Goal: Task Accomplishment & Management: Manage account settings

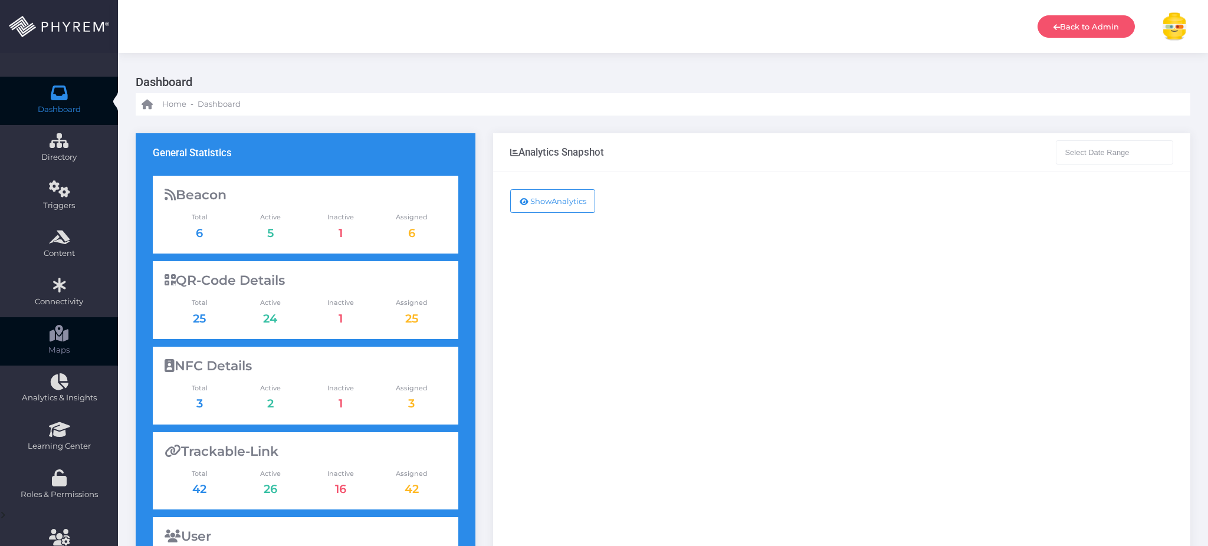
type input "09-02-2025 - 10-02-2025"
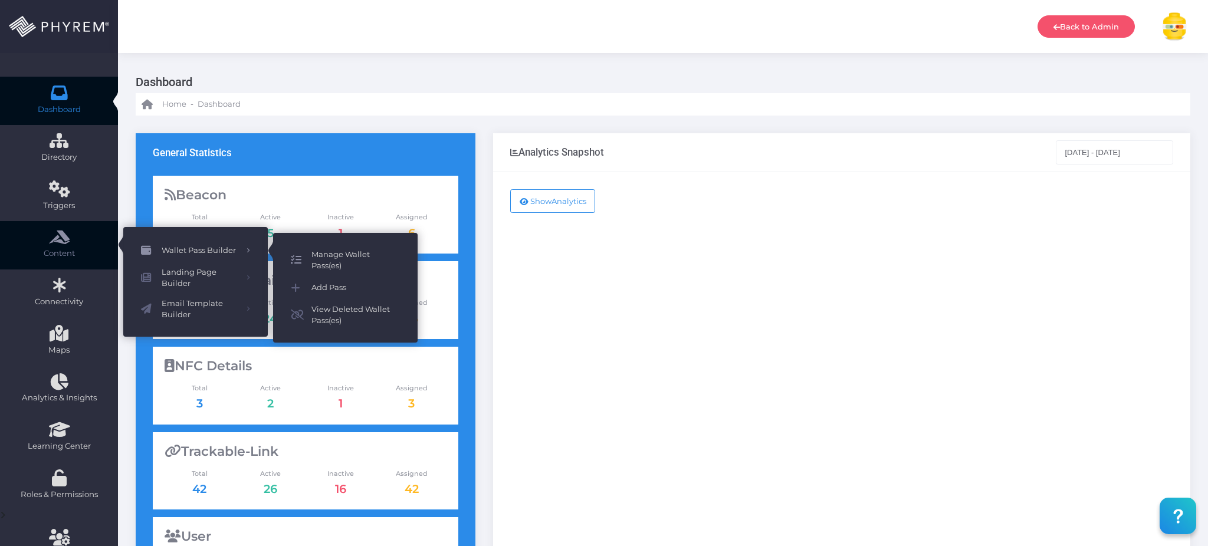
click at [322, 254] on span "Manage Wallet Pass(es)" at bounding box center [355, 260] width 88 height 23
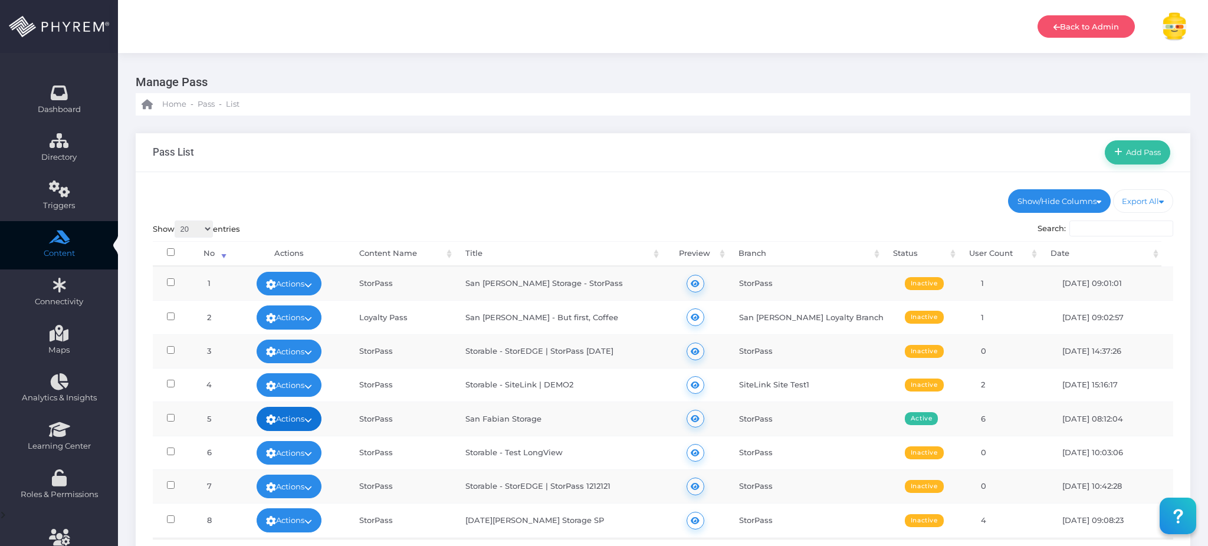
click at [312, 420] on icon at bounding box center [308, 420] width 8 height 0
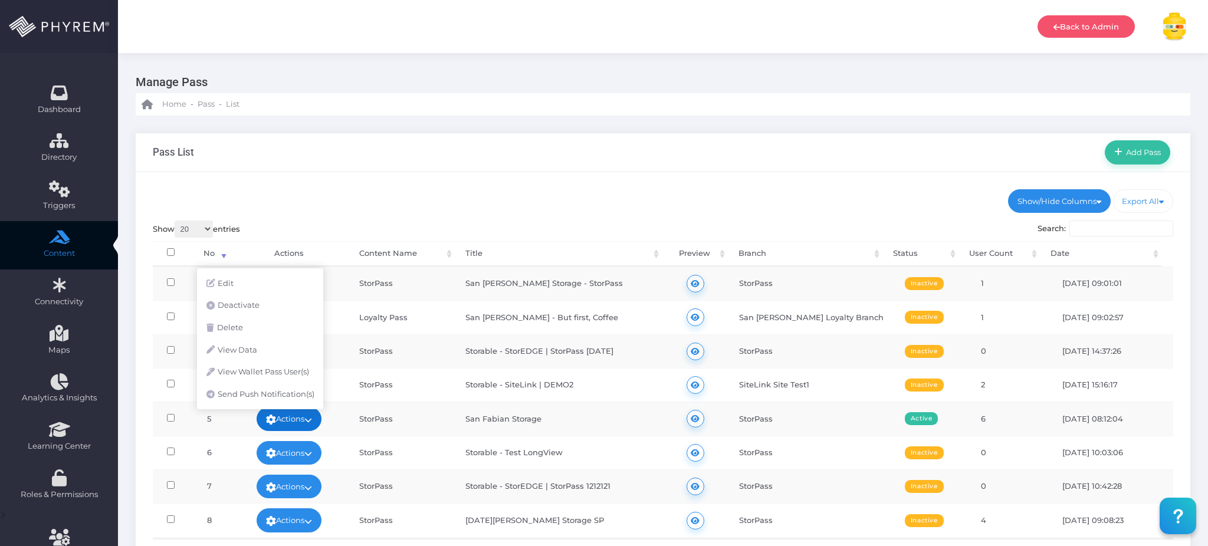
click at [298, 420] on link "Actions" at bounding box center [289, 419] width 65 height 24
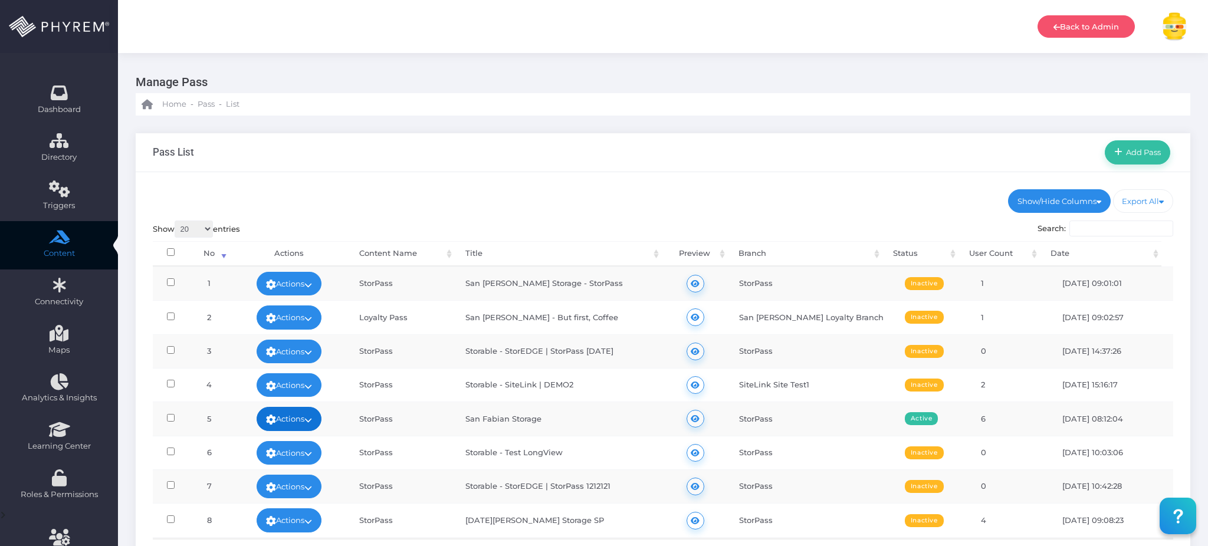
click at [298, 420] on link "Actions" at bounding box center [289, 419] width 65 height 24
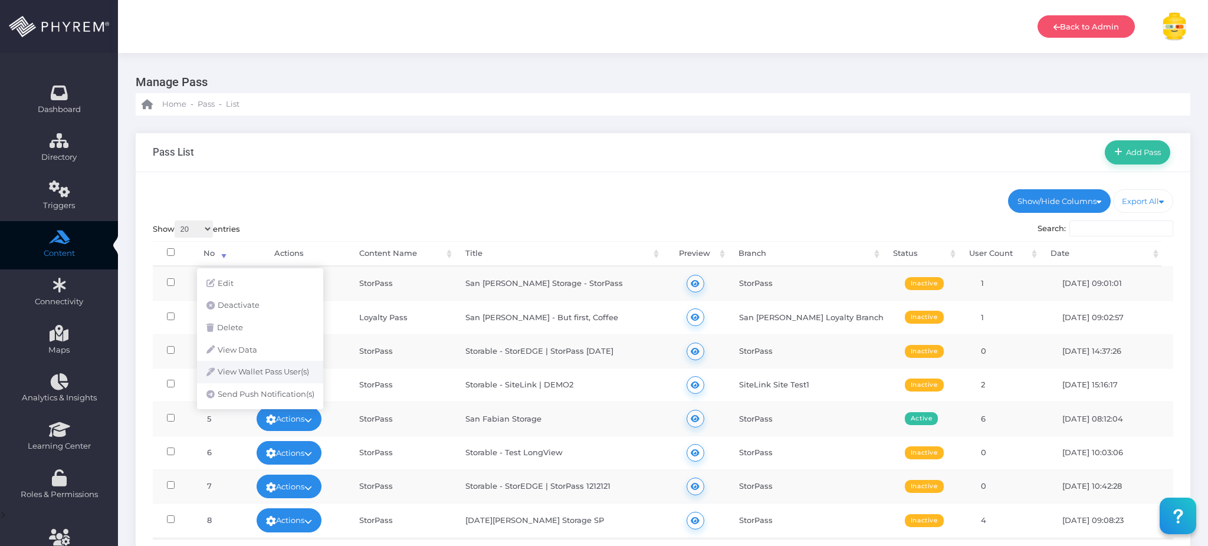
click at [274, 375] on link "View Wallet Pass User(s)" at bounding box center [260, 372] width 126 height 22
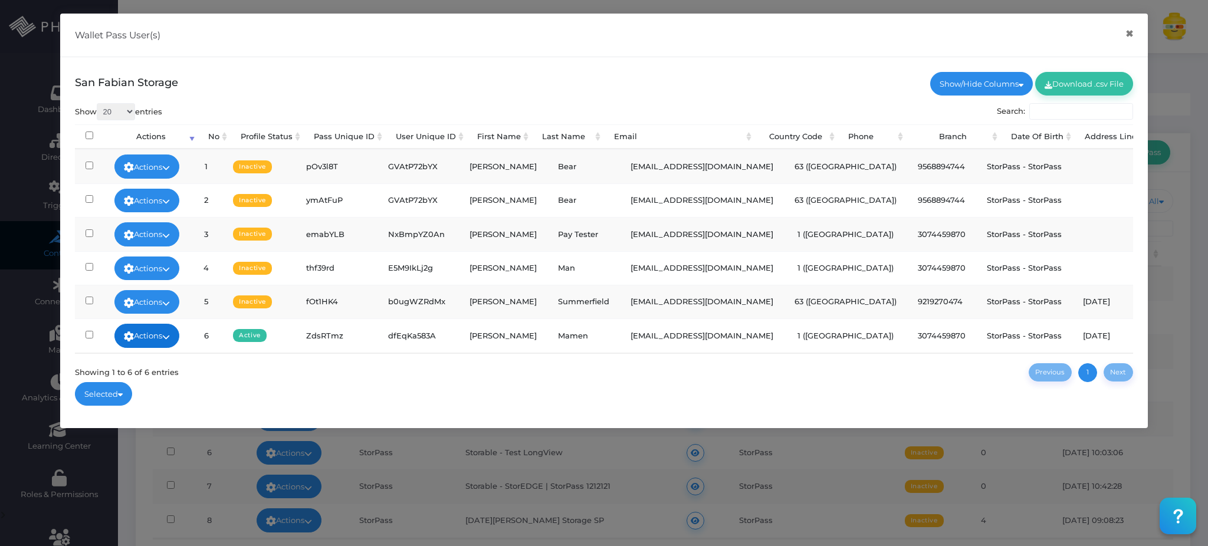
click at [155, 331] on link "Actions" at bounding box center [146, 336] width 65 height 24
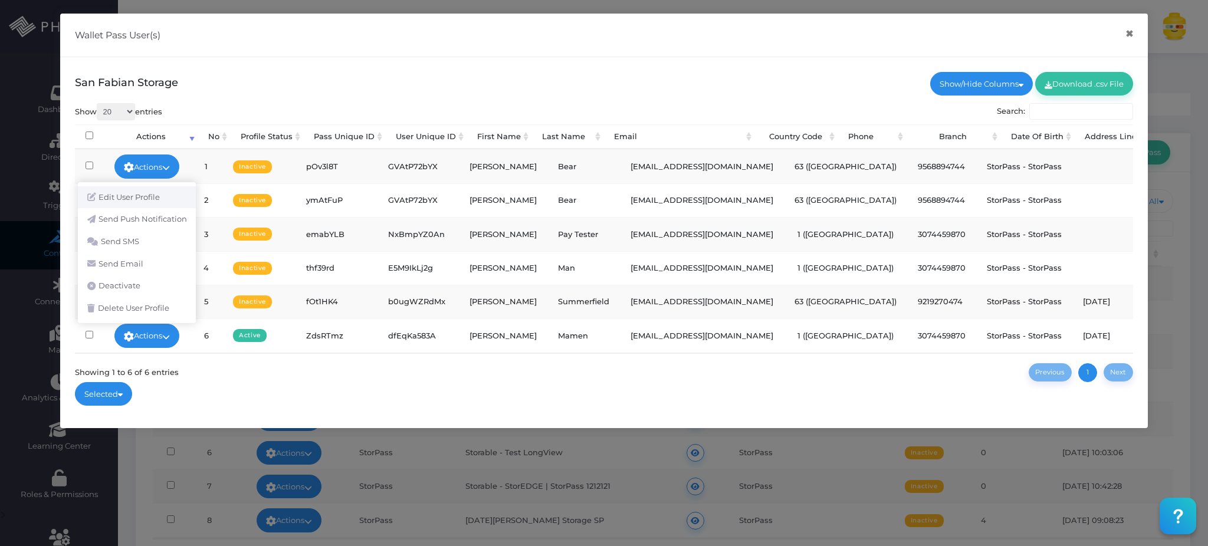
click at [154, 196] on link "Edit User Profile" at bounding box center [137, 197] width 118 height 22
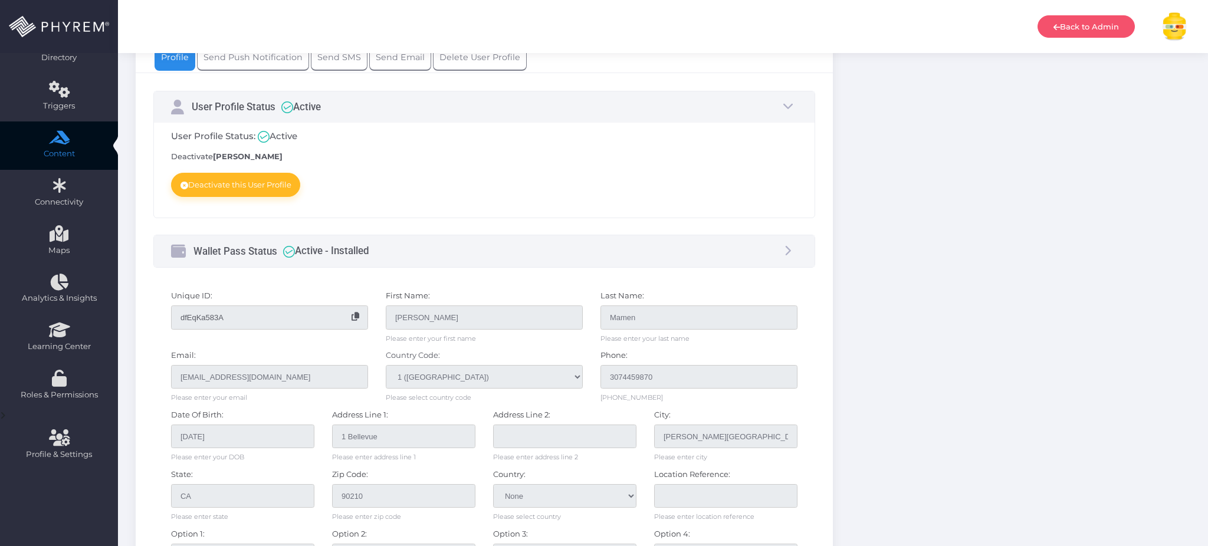
scroll to position [258, 0]
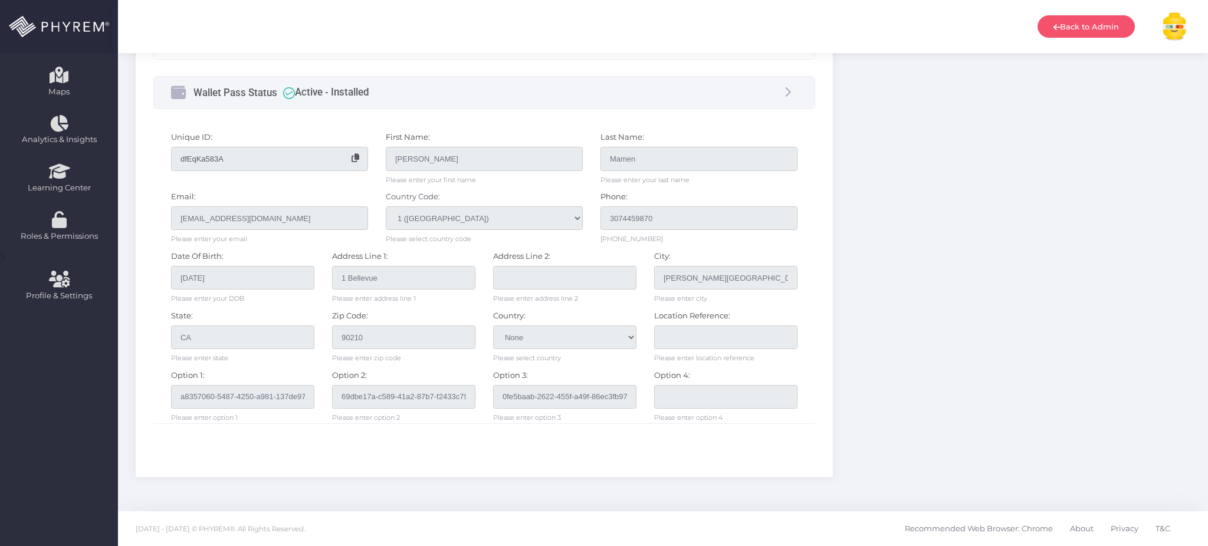
type input "3074459870"
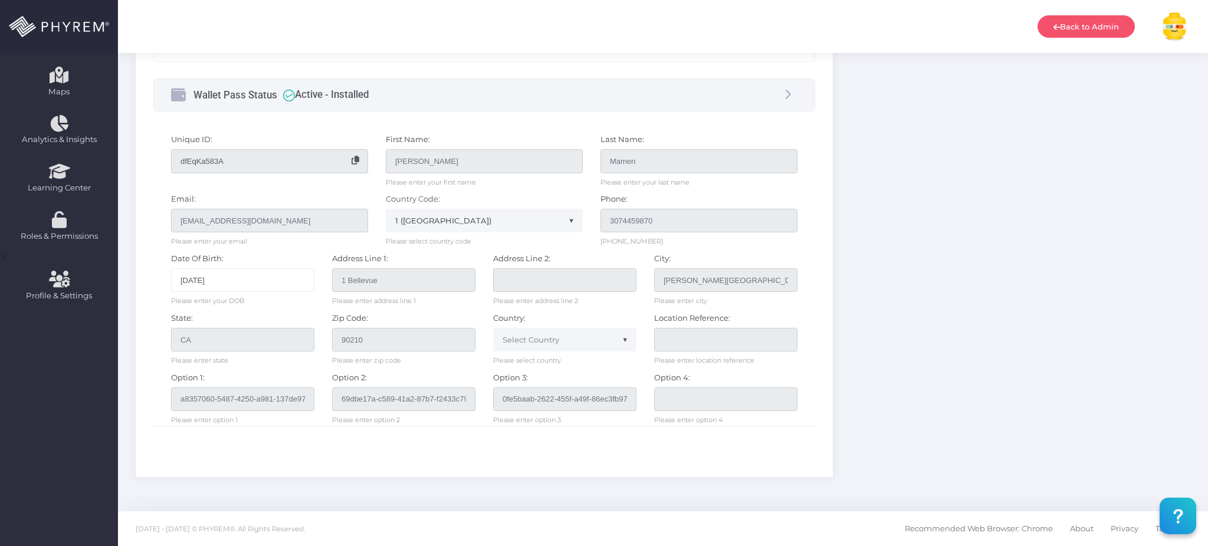
scroll to position [0, 0]
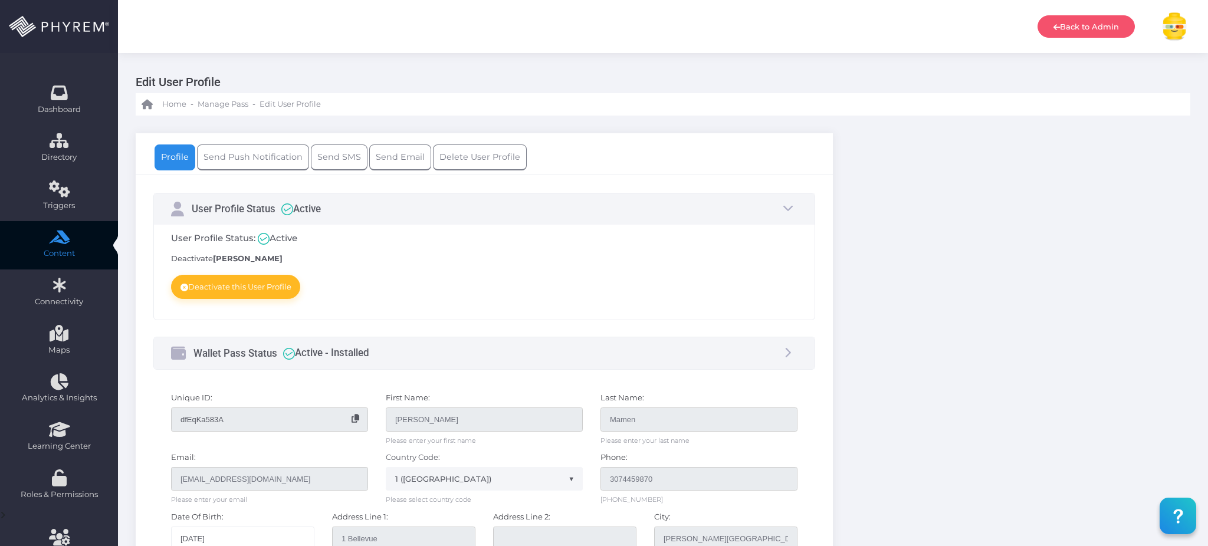
click at [777, 353] on div "Wallet Pass Status Active - Installed" at bounding box center [484, 352] width 661 height 31
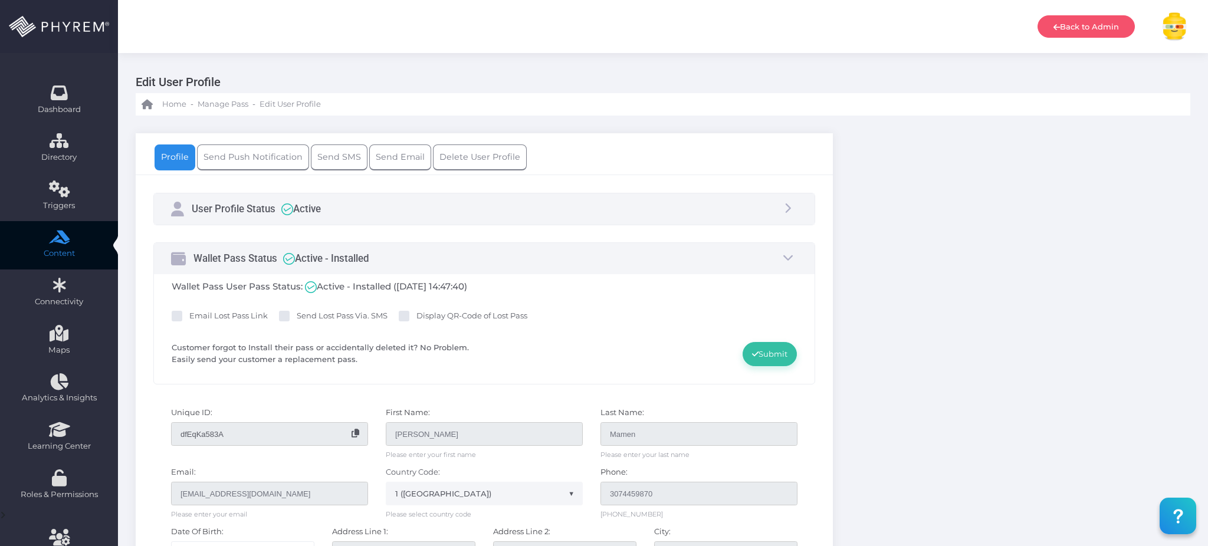
click at [418, 267] on div "Wallet Pass Status Active - Installed" at bounding box center [484, 258] width 661 height 31
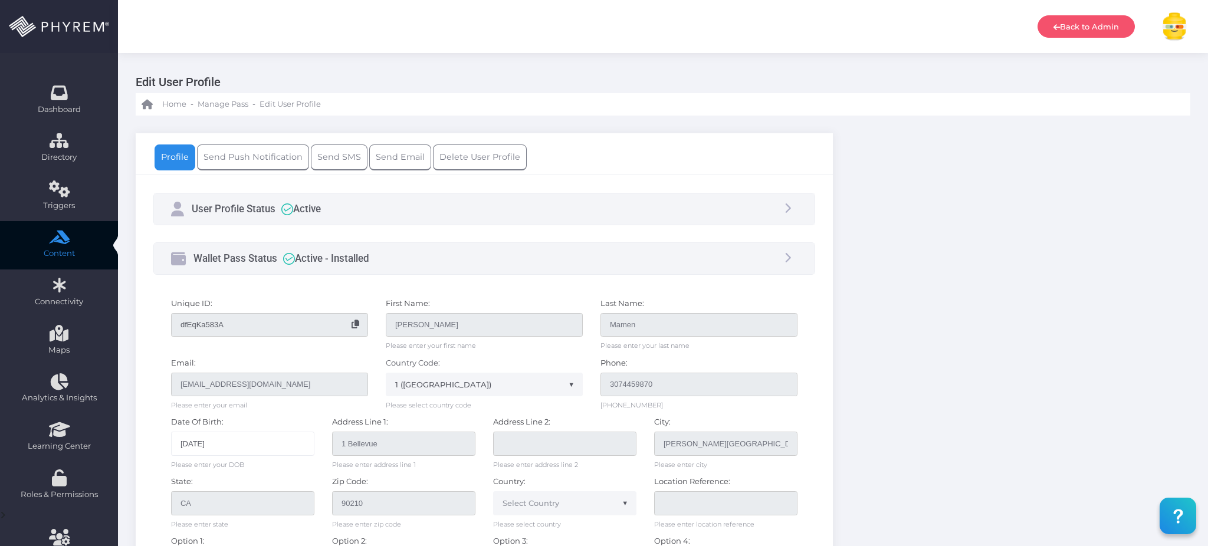
click at [418, 267] on div "Wallet Pass Status Active - Installed" at bounding box center [484, 258] width 661 height 31
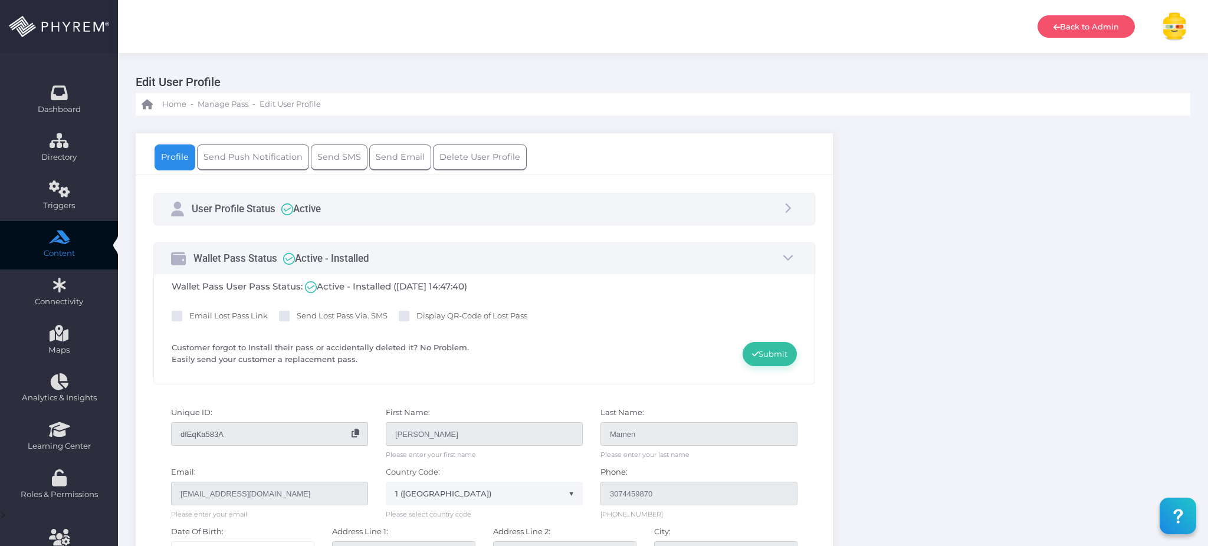
click at [406, 316] on span at bounding box center [404, 316] width 11 height 11
click at [416, 316] on input "Display QR-Code of Lost Pass" at bounding box center [420, 314] width 8 height 8
checkbox input "true"
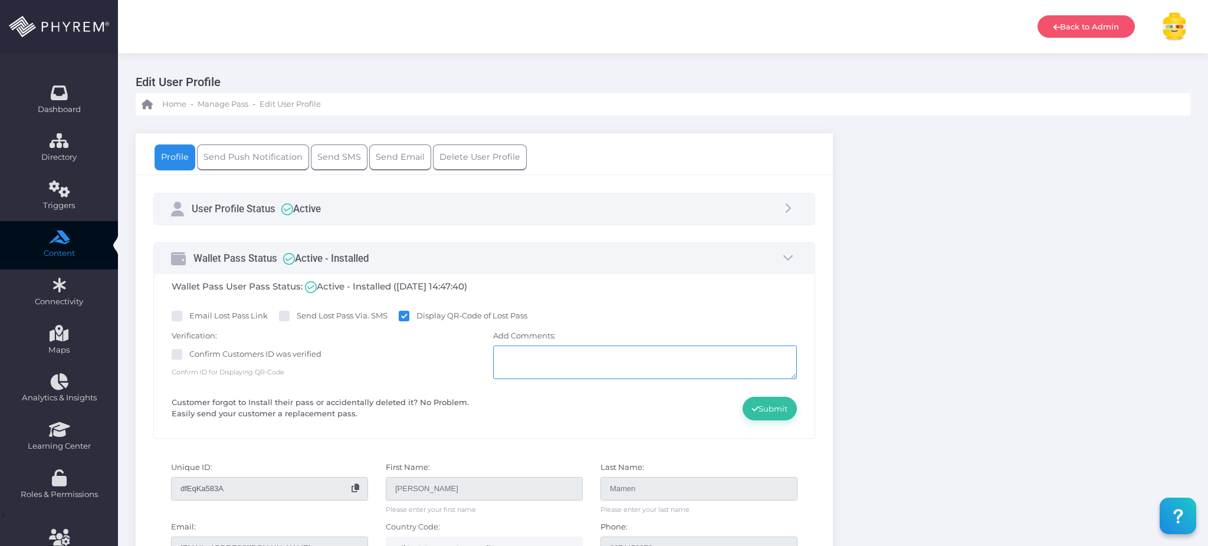
click at [570, 367] on textarea at bounding box center [645, 363] width 304 height 34
click at [747, 412] on button "Submit" at bounding box center [770, 409] width 54 height 24
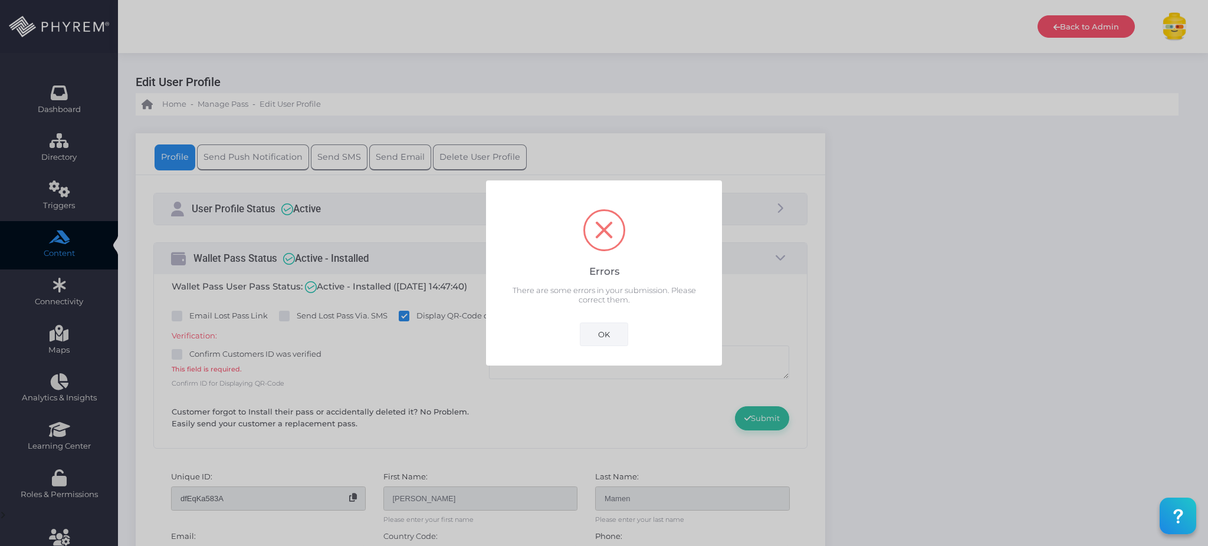
click at [614, 329] on button "OK" at bounding box center [604, 335] width 48 height 24
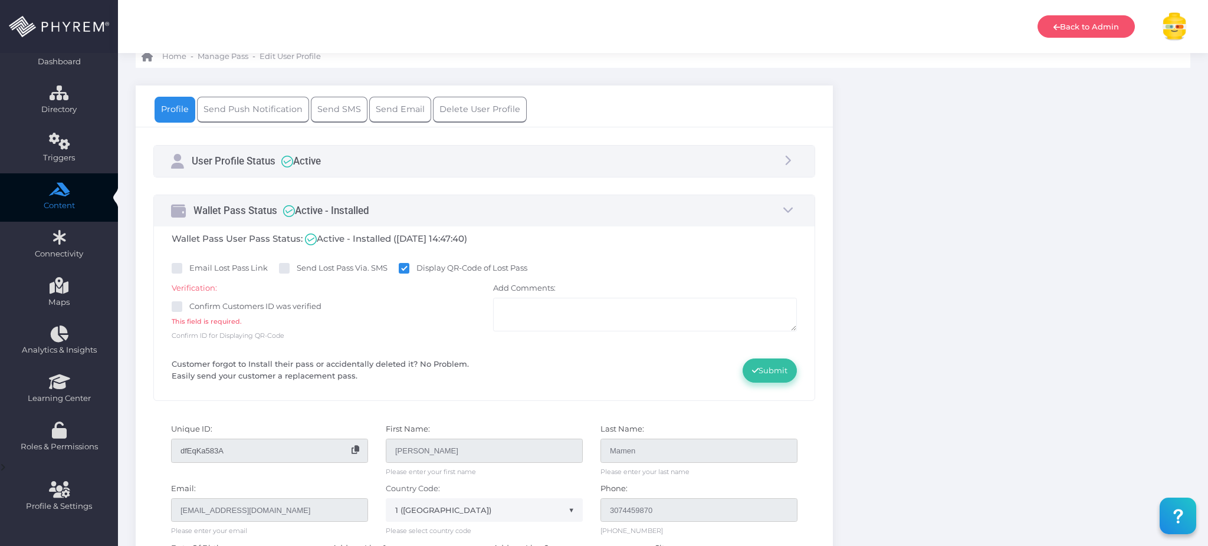
scroll to position [57, 0]
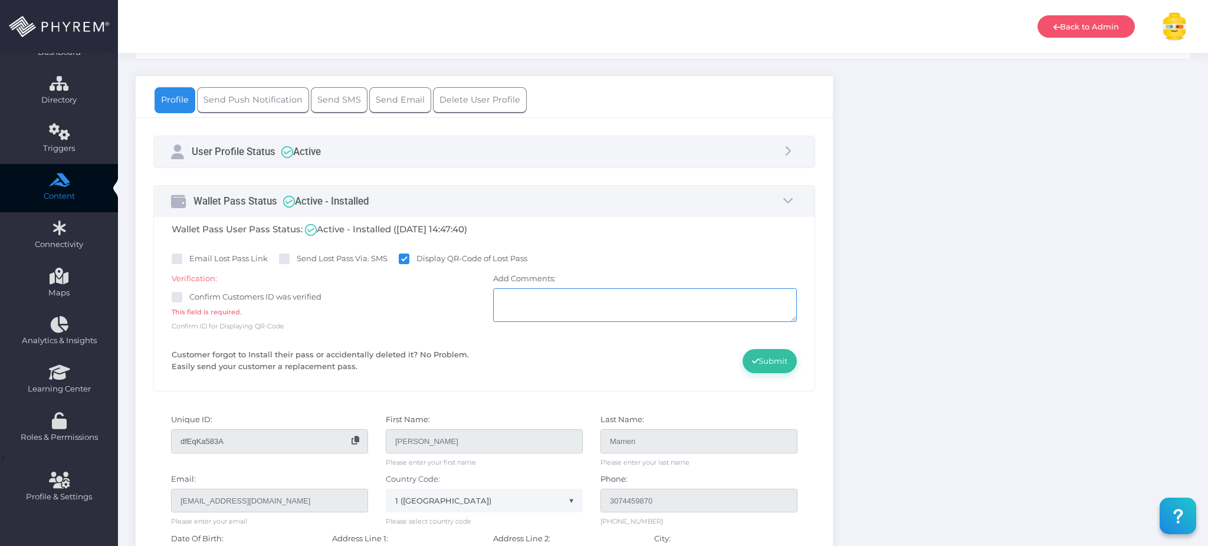
click at [619, 306] on textarea at bounding box center [645, 305] width 304 height 34
click at [778, 363] on button "Submit" at bounding box center [770, 361] width 54 height 24
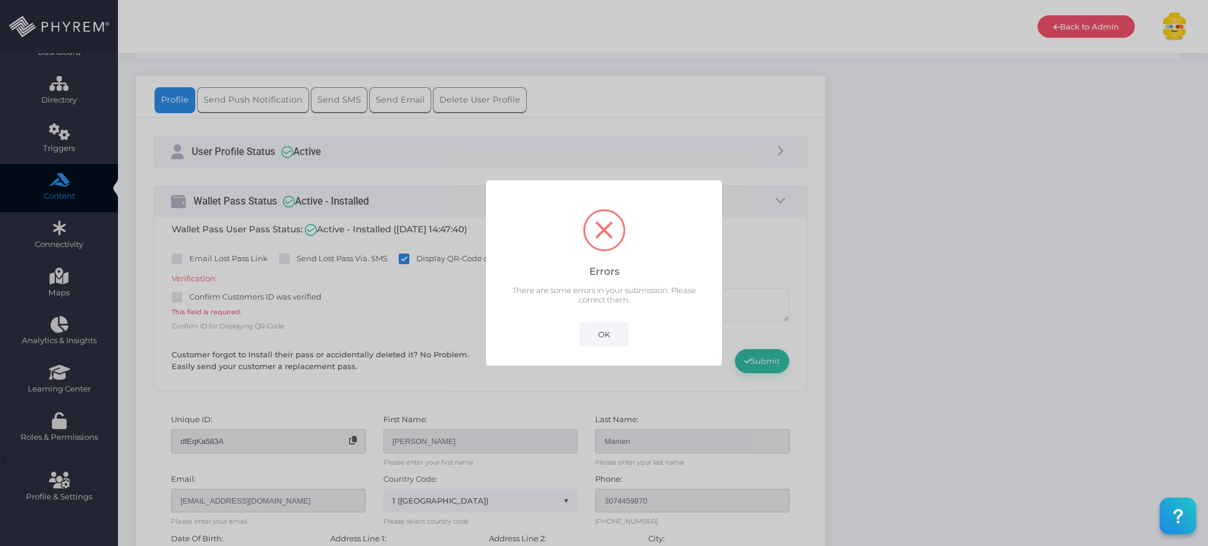
click at [600, 328] on button "OK" at bounding box center [604, 335] width 48 height 24
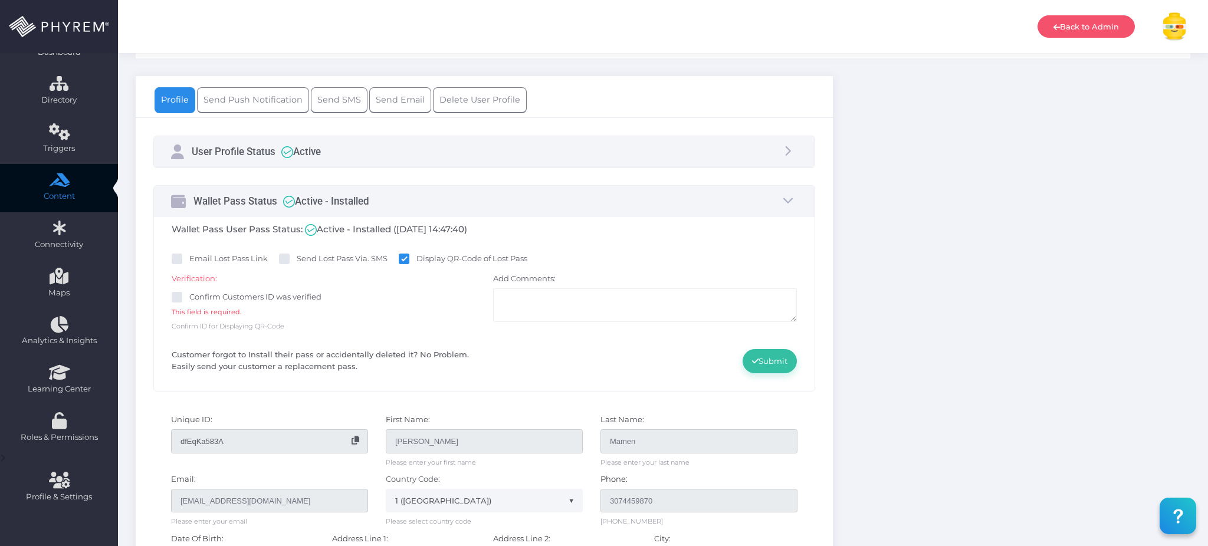
click at [177, 296] on span at bounding box center [177, 297] width 11 height 11
click at [189, 296] on input "Confirm Customers ID was verified" at bounding box center [193, 295] width 8 height 8
checkbox input "true"
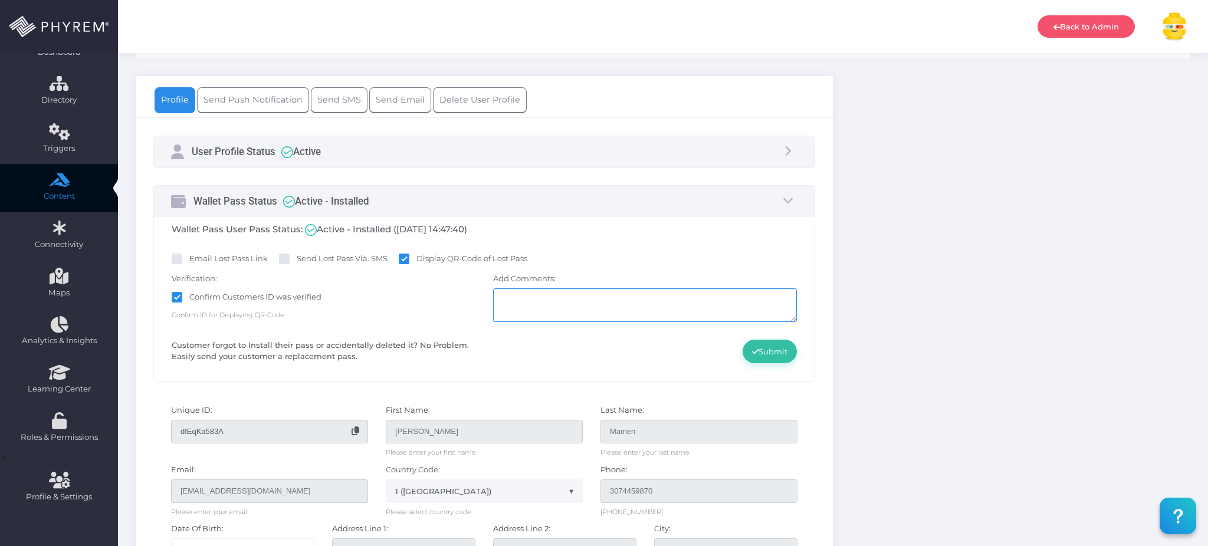
click at [663, 312] on textarea at bounding box center [645, 305] width 304 height 34
click at [781, 353] on button "Submit" at bounding box center [770, 352] width 54 height 24
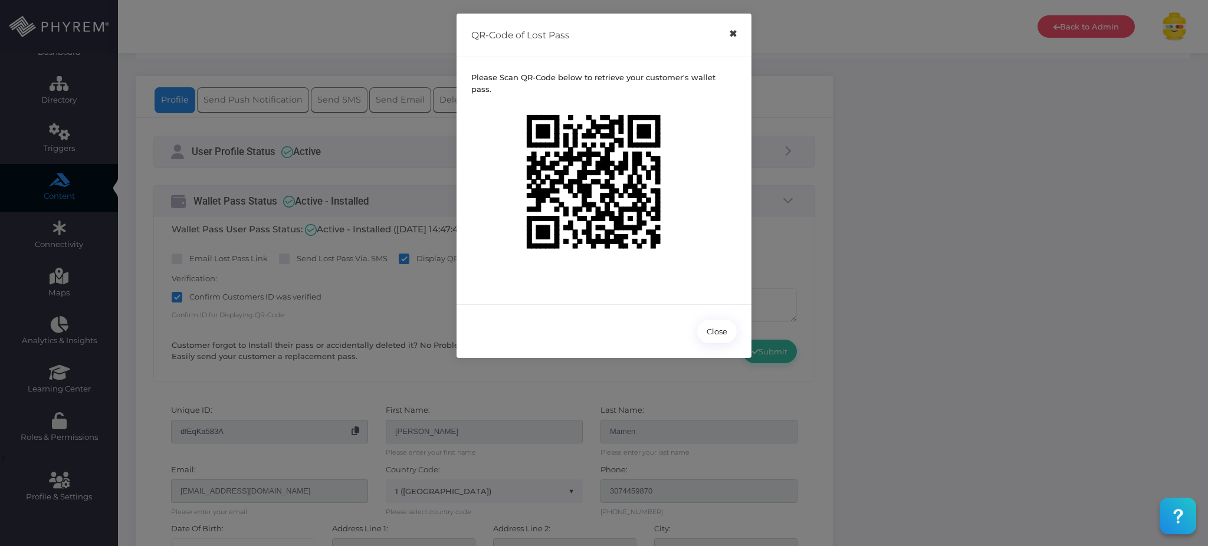
click at [734, 36] on button "×" at bounding box center [732, 34] width 23 height 27
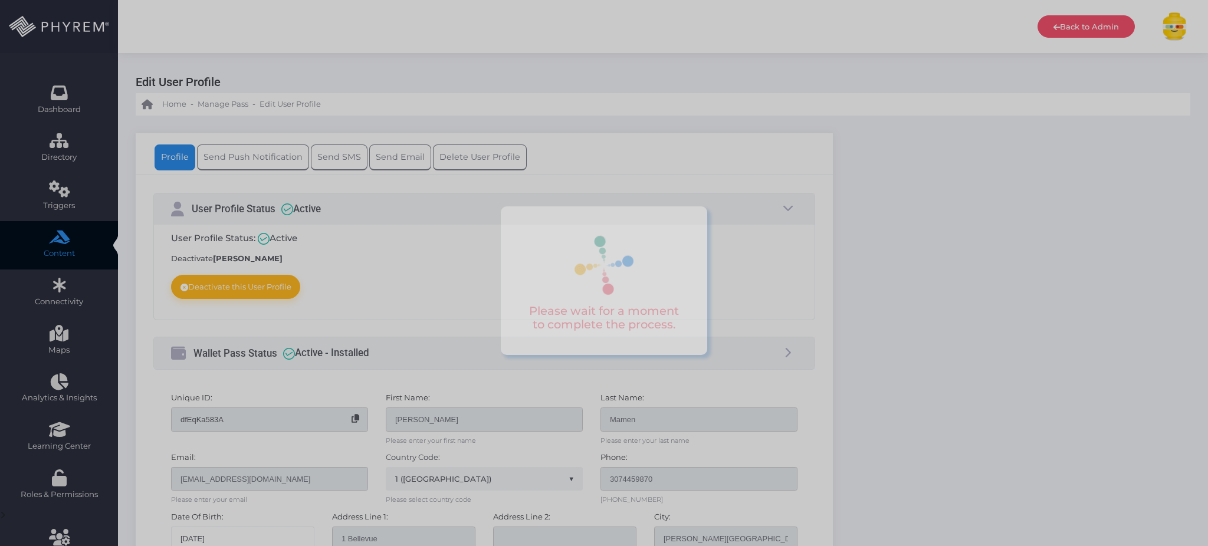
scroll to position [57, 0]
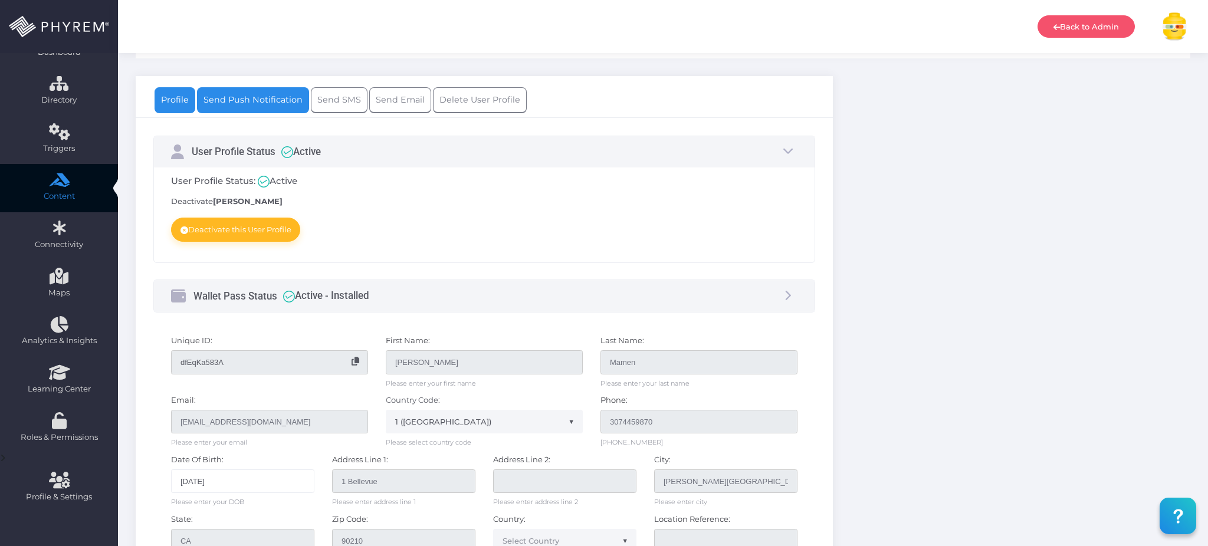
click at [271, 104] on link "Send Push Notification" at bounding box center [253, 100] width 112 height 26
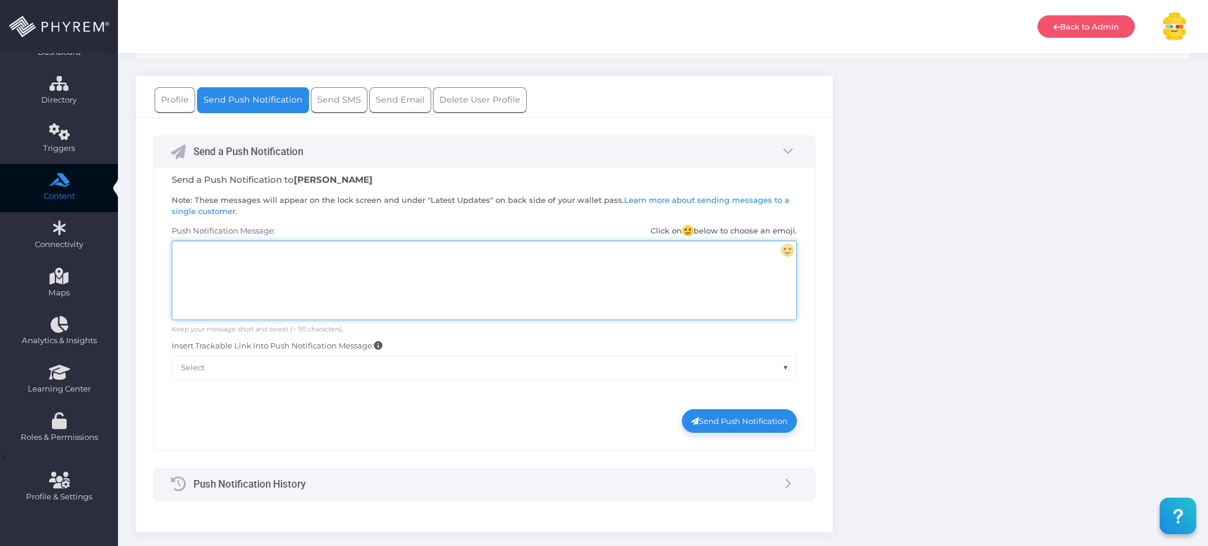
click at [402, 281] on div at bounding box center [483, 280] width 623 height 78
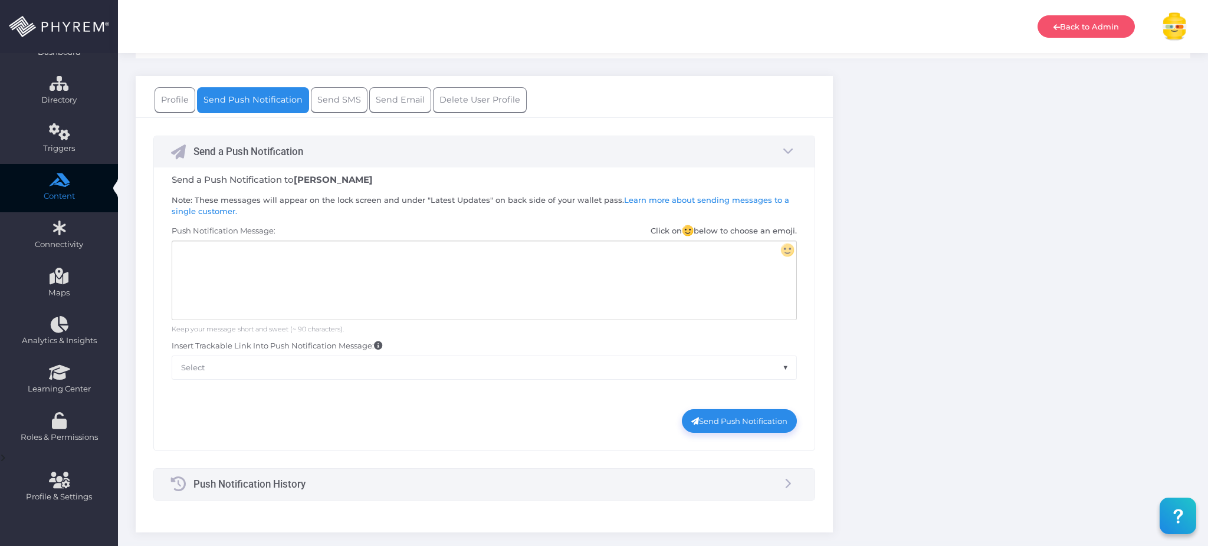
click at [589, 271] on div at bounding box center [483, 280] width 623 height 78
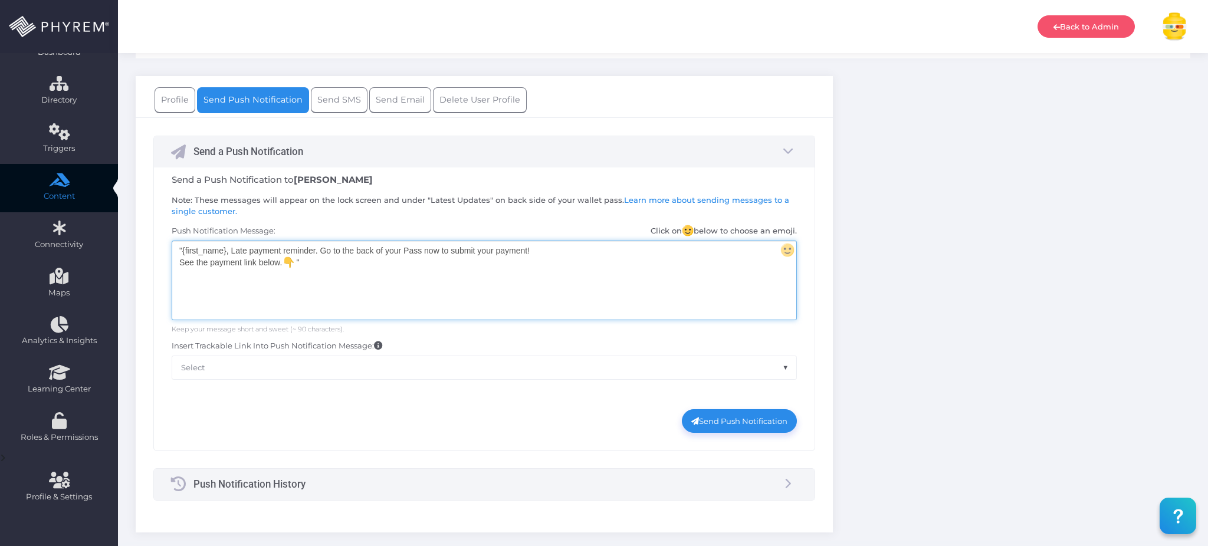
click at [477, 277] on div ""{first_name}, Late payment reminder. Go to the back of your Pass now to submit…" at bounding box center [483, 280] width 623 height 78
drag, startPoint x: 225, startPoint y: 252, endPoint x: 183, endPoint y: 254, distance: 41.9
click at [183, 254] on div ""{first_name}, Late payment reminder. Go to the back of your Pass now to submit…" at bounding box center [483, 280] width 623 height 78
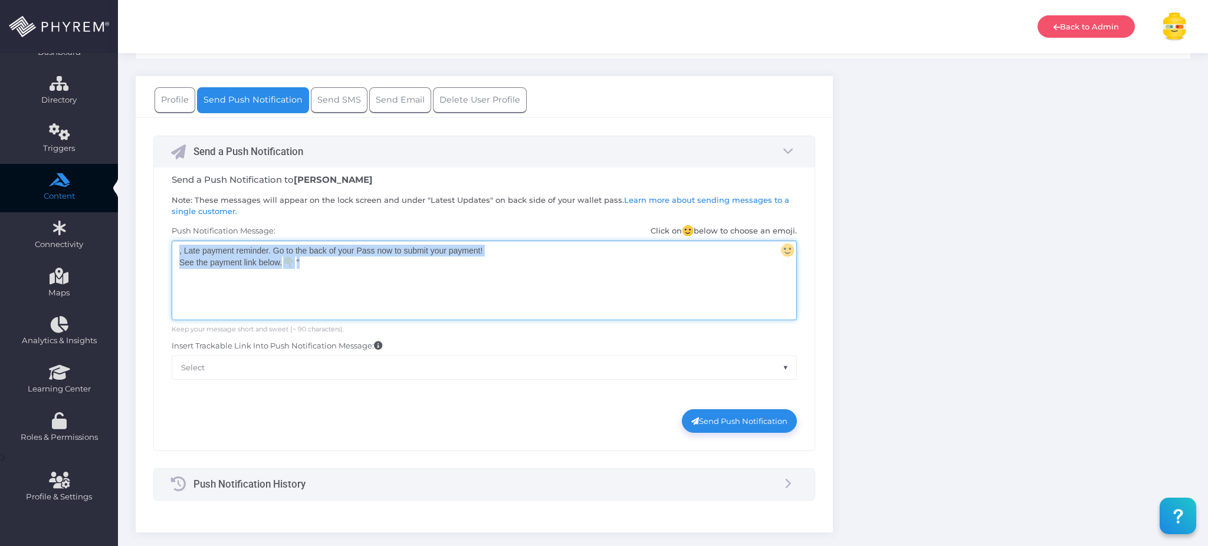
drag, startPoint x: 282, startPoint y: 258, endPoint x: 142, endPoint y: 226, distance: 143.8
click at [142, 226] on div "Send a Push Notification Send a Push Notification to Abner Mamen Note: These me…" at bounding box center [484, 326] width 697 height 418
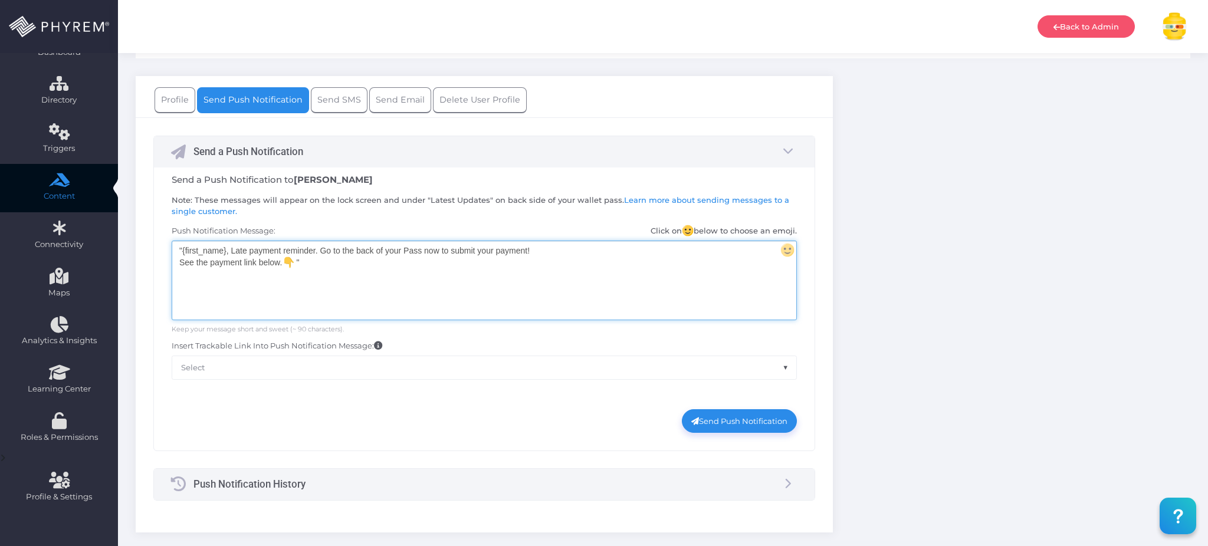
click at [376, 372] on span "Select" at bounding box center [484, 367] width 624 height 22
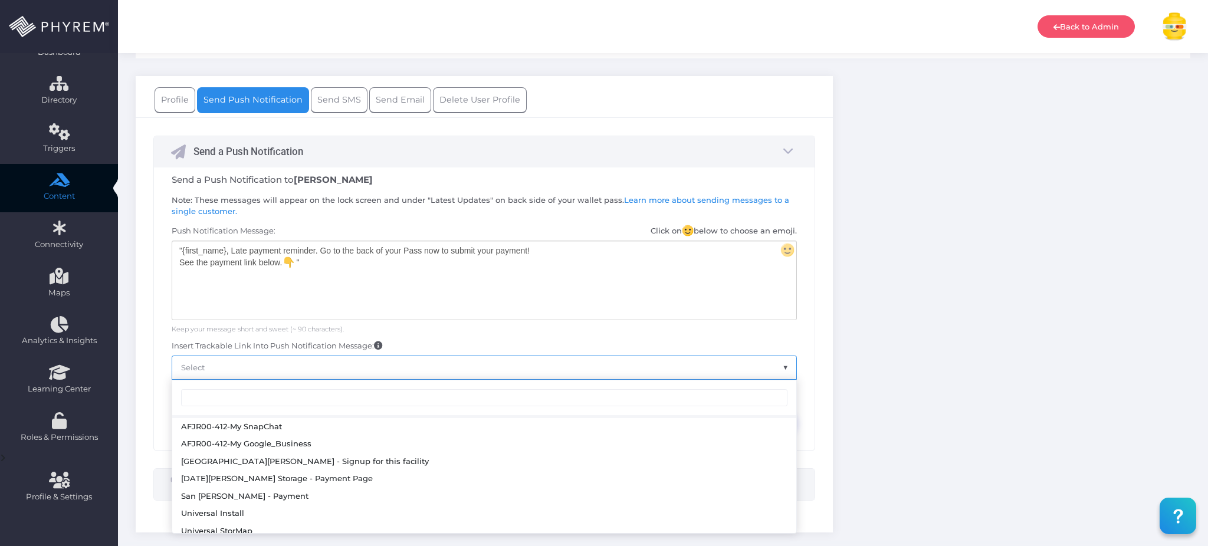
scroll to position [334, 0]
select select "https://phyl.ink/TLVruPfh"
type input "https://phyl.ink/TLVruPfh"
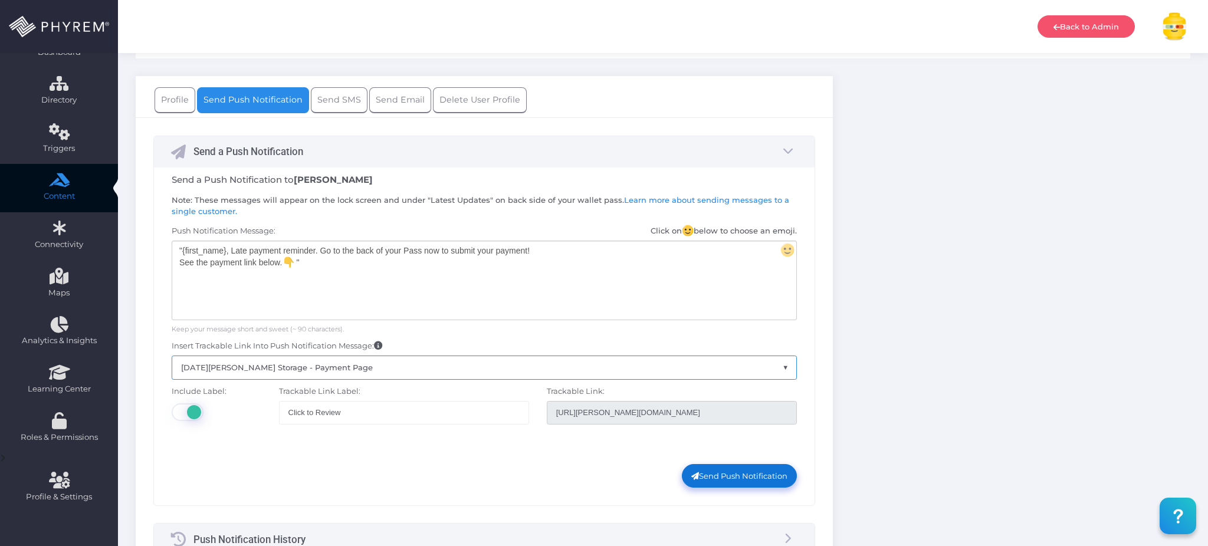
click at [711, 474] on button "Send Push Notification" at bounding box center [739, 476] width 115 height 24
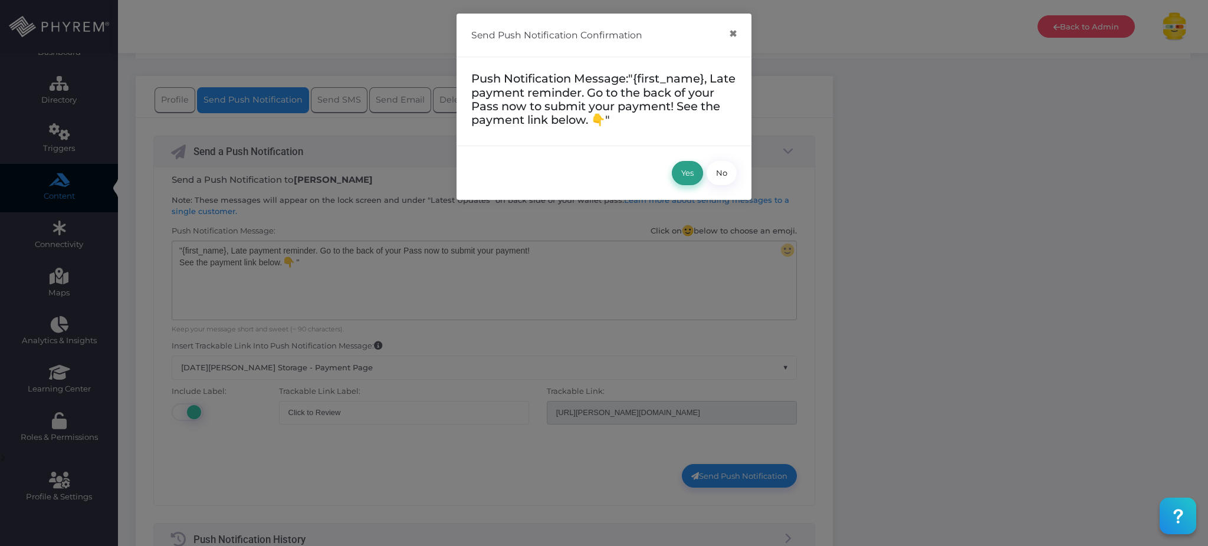
click at [689, 169] on button "Yes" at bounding box center [687, 173] width 31 height 24
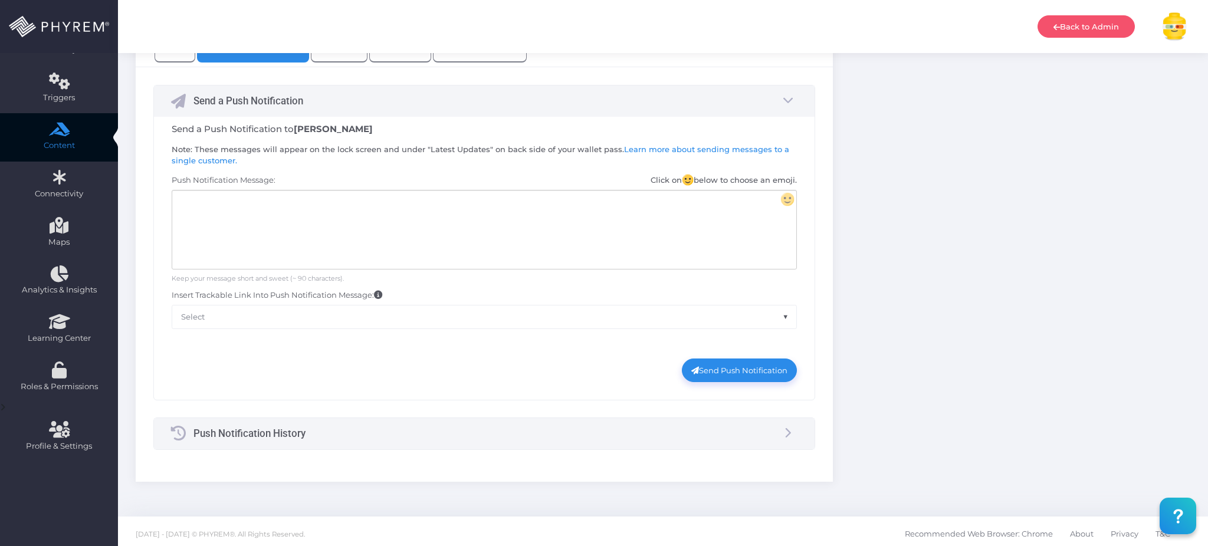
scroll to position [114, 0]
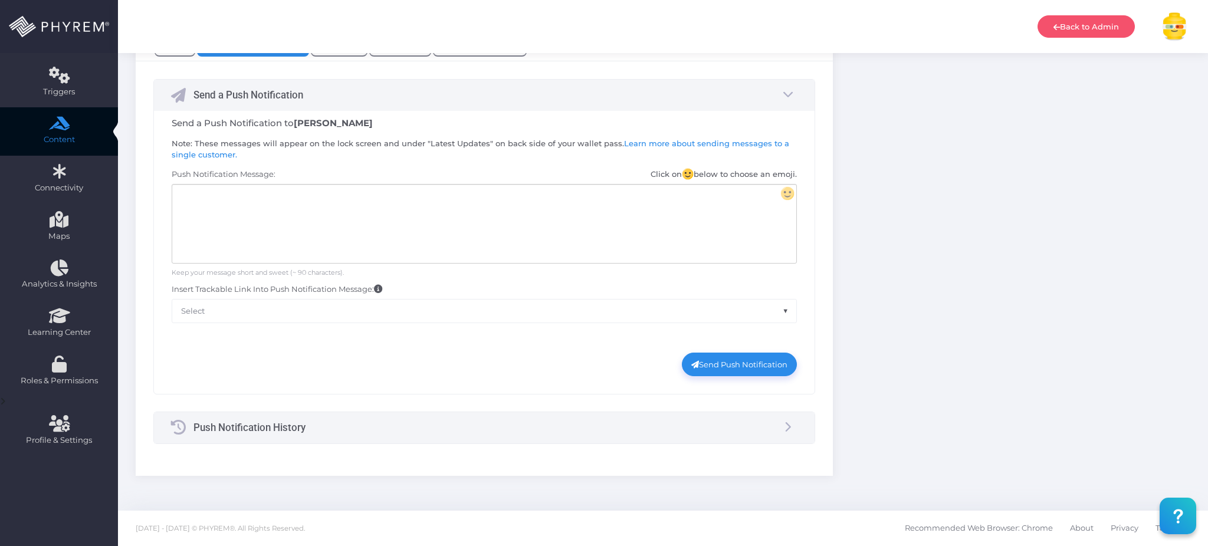
click at [506, 444] on div "Push Notification History Push Notification History Show/Hide Columns No Title" at bounding box center [484, 428] width 662 height 32
click at [760, 427] on div "Push Notification History" at bounding box center [484, 427] width 661 height 31
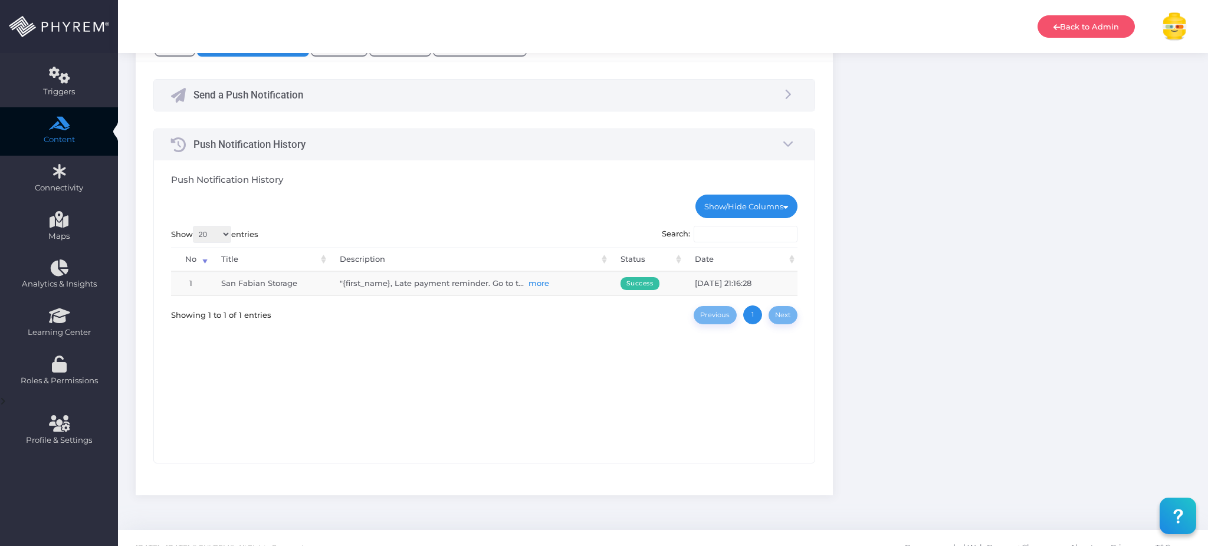
click at [541, 283] on link "more" at bounding box center [538, 282] width 21 height 9
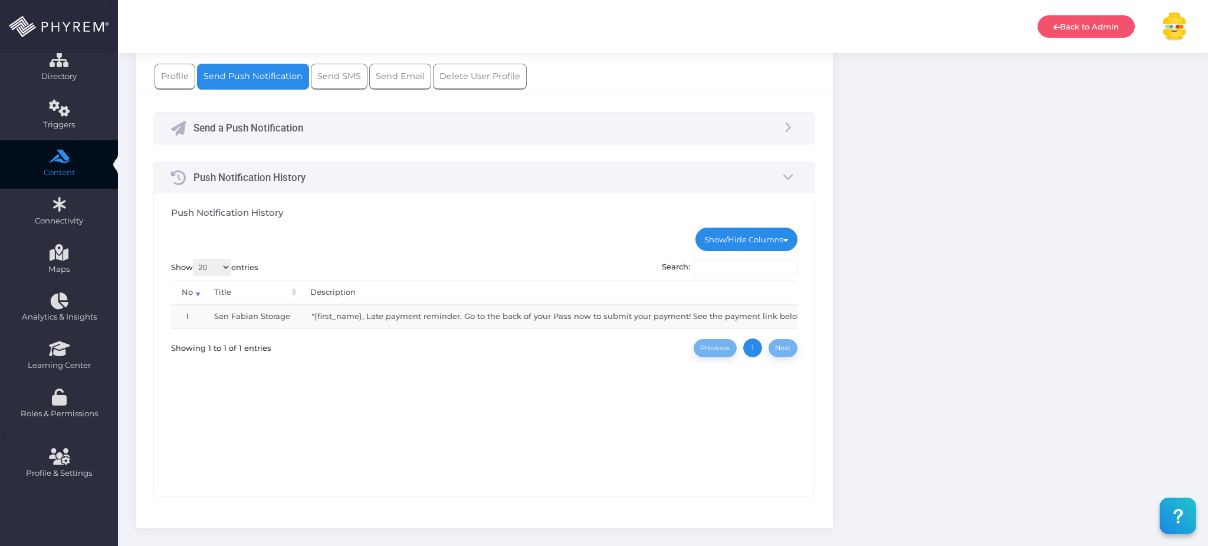
scroll to position [0, 0]
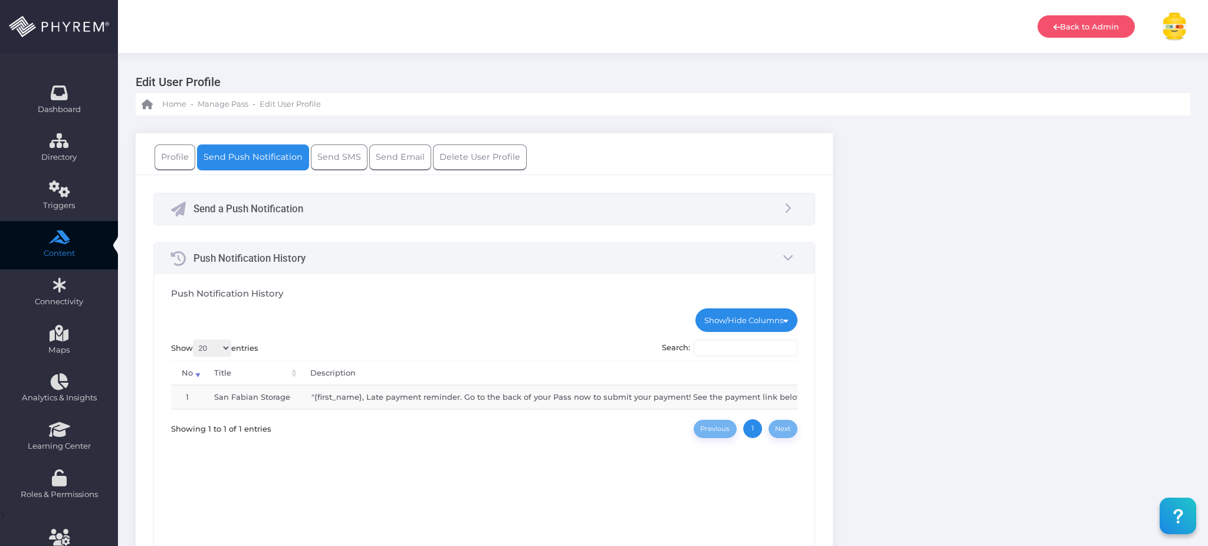
click at [338, 262] on div "Push Notification History" at bounding box center [484, 258] width 661 height 31
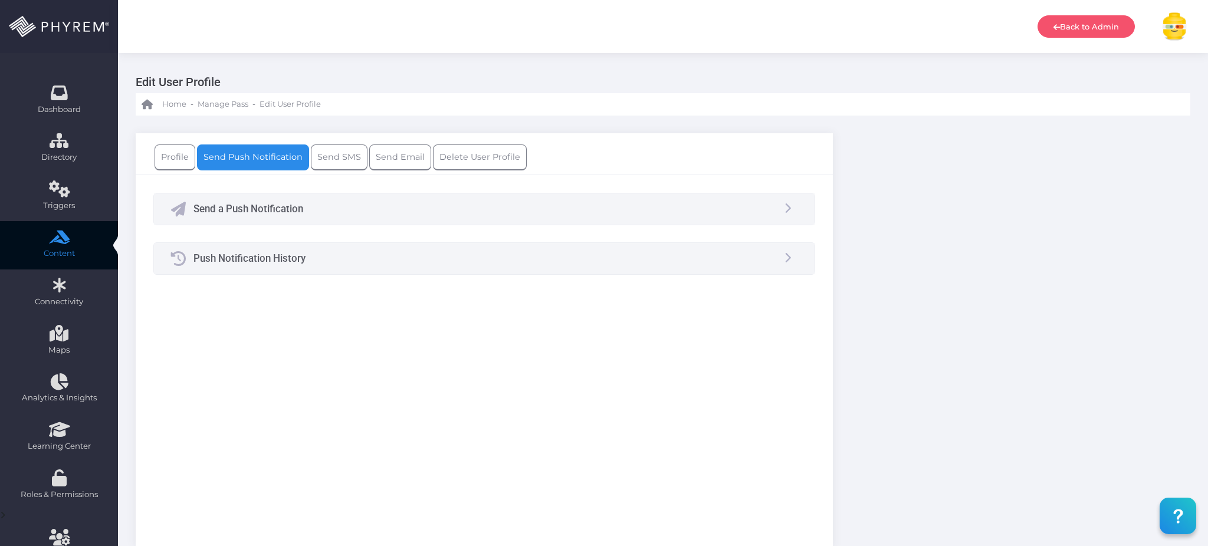
click at [338, 262] on div "Push Notification History" at bounding box center [484, 258] width 661 height 31
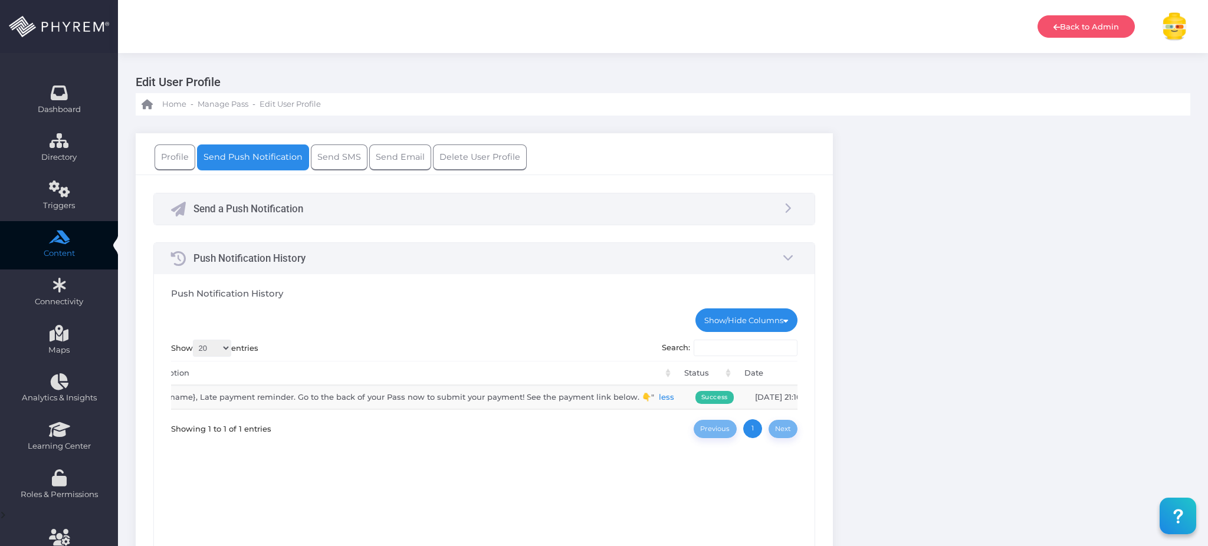
scroll to position [0, 195]
